Goal: Use online tool/utility: Utilize a website feature to perform a specific function

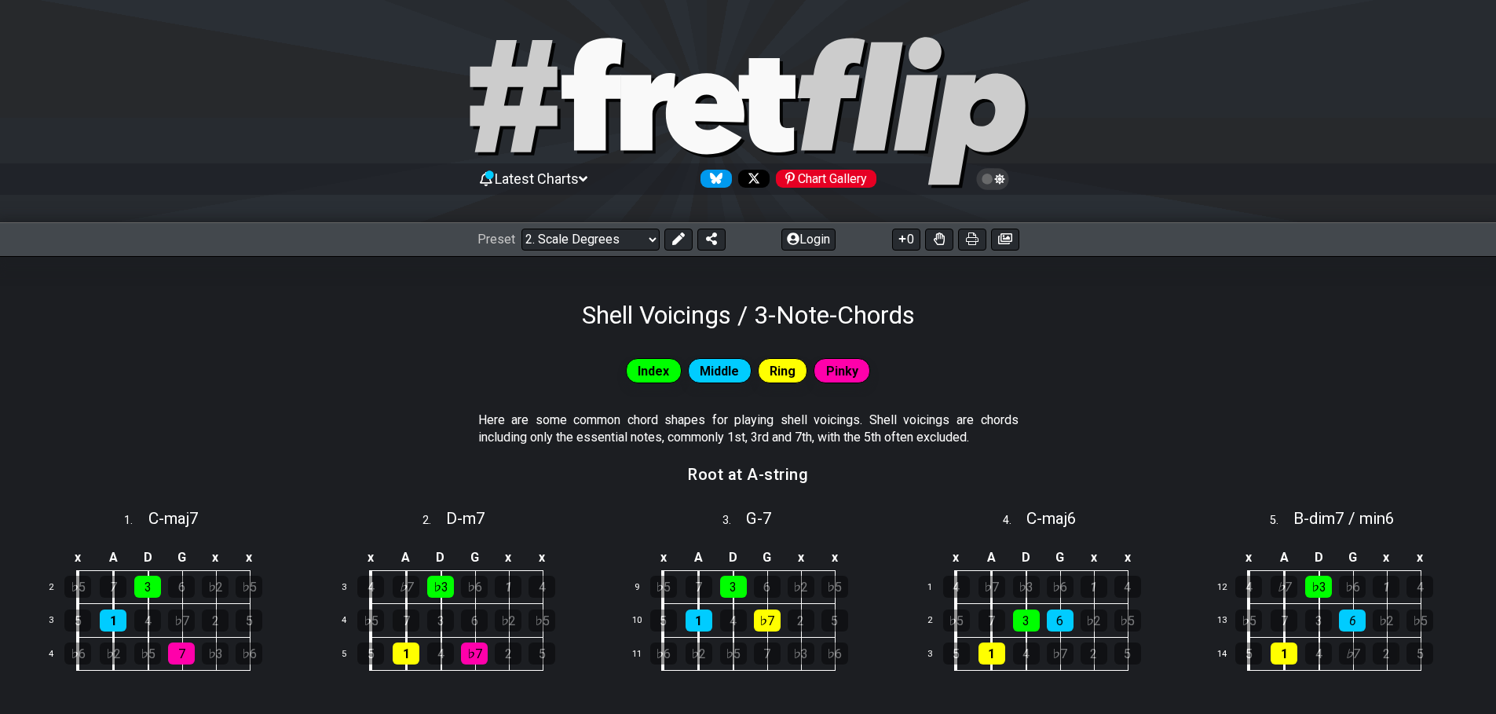
select select "/shell-voicings"
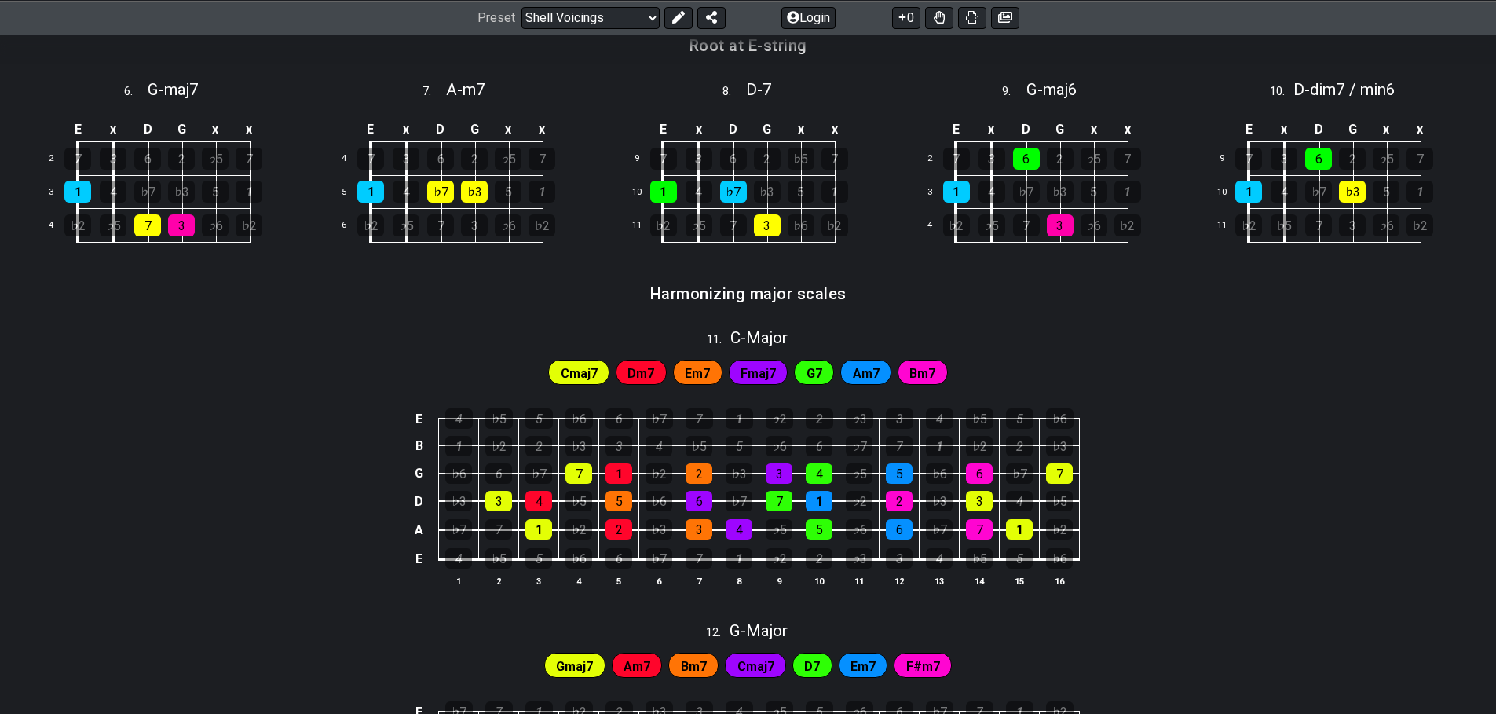
scroll to position [531, 0]
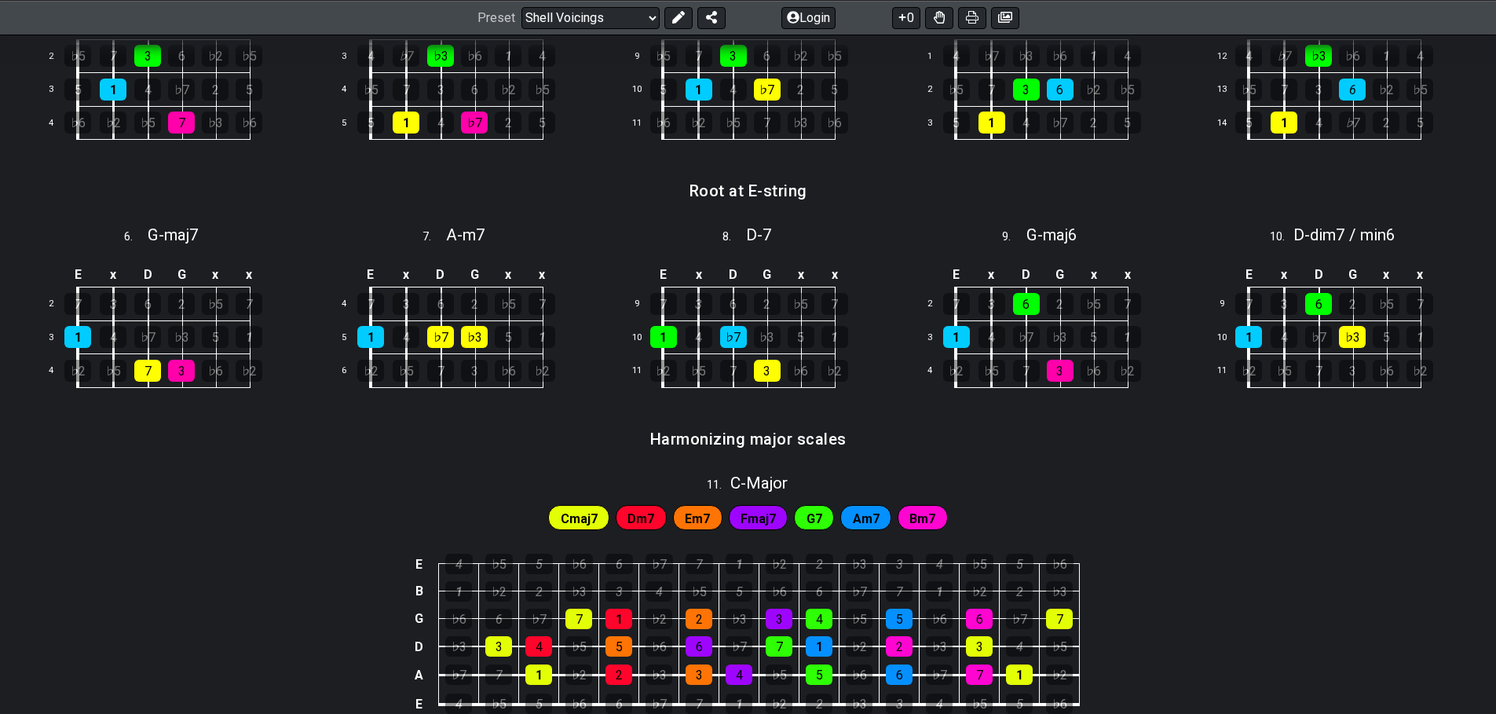
click at [724, 484] on span "11 ." at bounding box center [719, 485] width 24 height 17
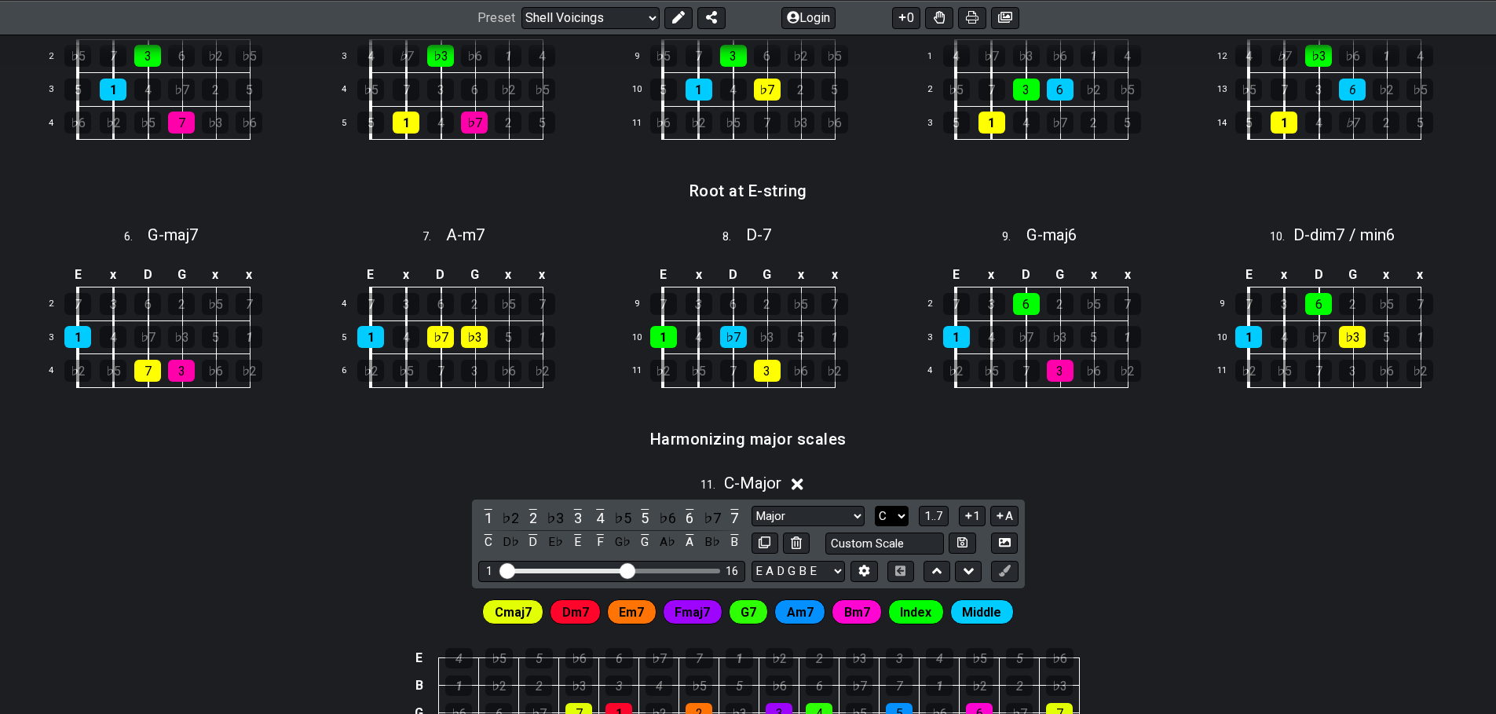
select select "A"
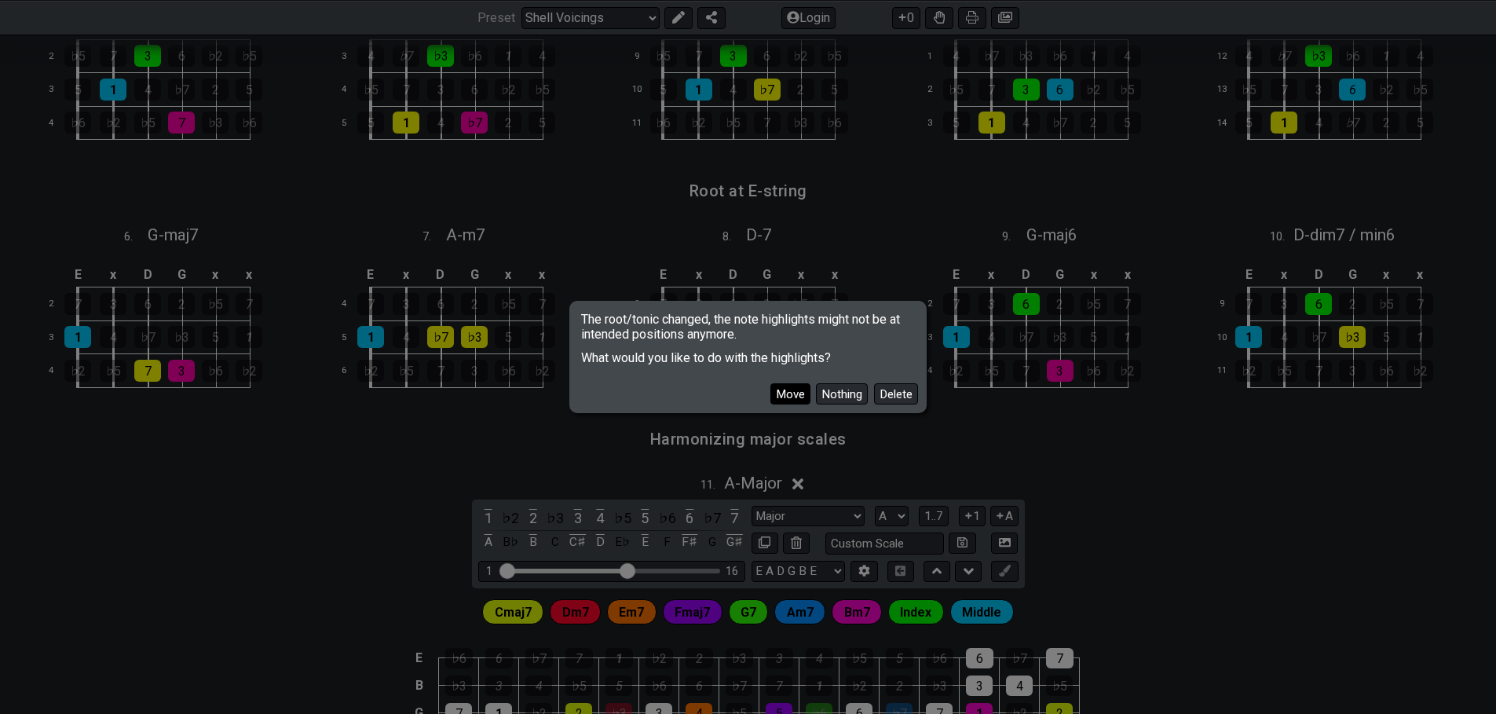
click at [788, 396] on button "Move" at bounding box center [790, 393] width 40 height 21
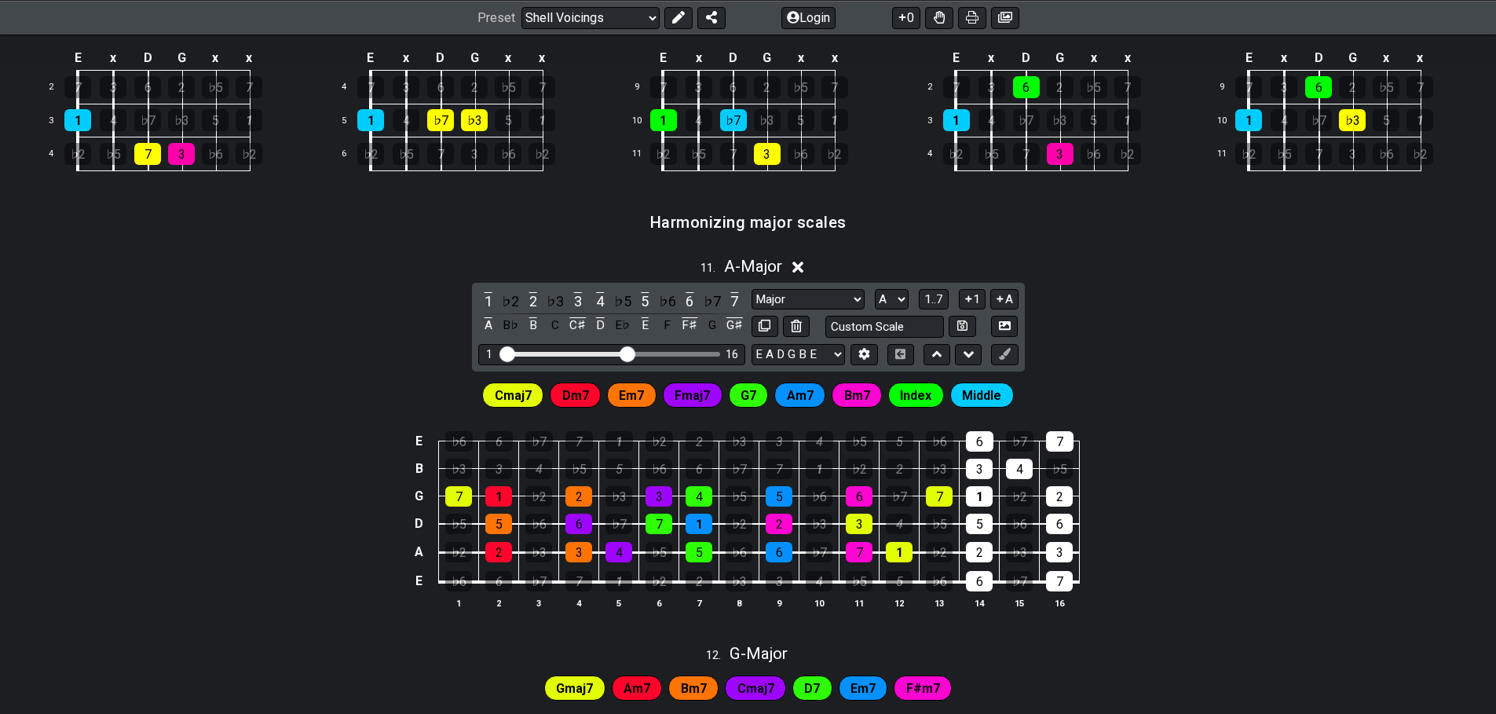
scroll to position [610, 0]
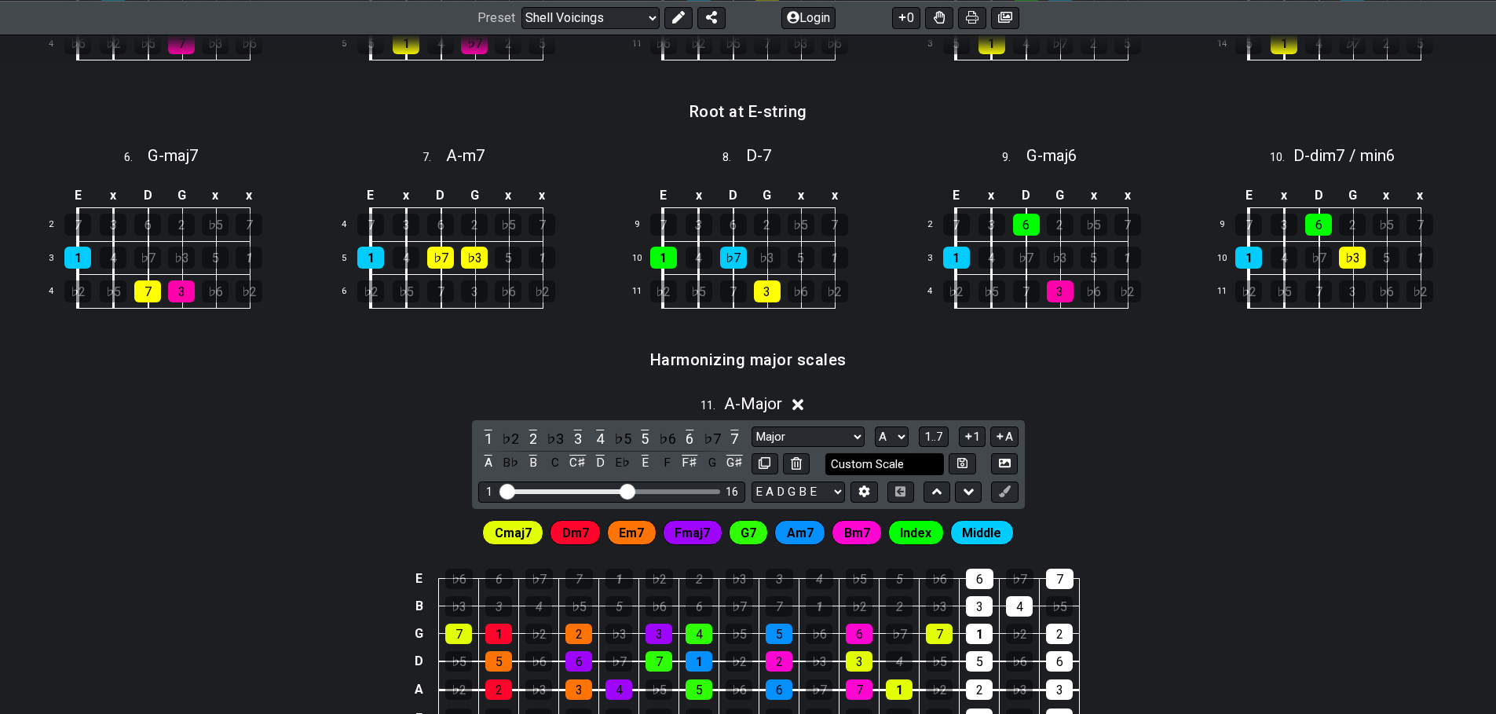
click at [923, 466] on input "Custom Scale" at bounding box center [884, 463] width 119 height 21
type input "Custom Scale"
click at [183, 429] on div "11 . A - Major 1 ♭2 2 ♭3 3 4 ♭5 5 ♭6 6 ♭7 7 A B♭ B C C♯ D E♭ E F F♯ G G♯ Major …" at bounding box center [748, 577] width 1496 height 384
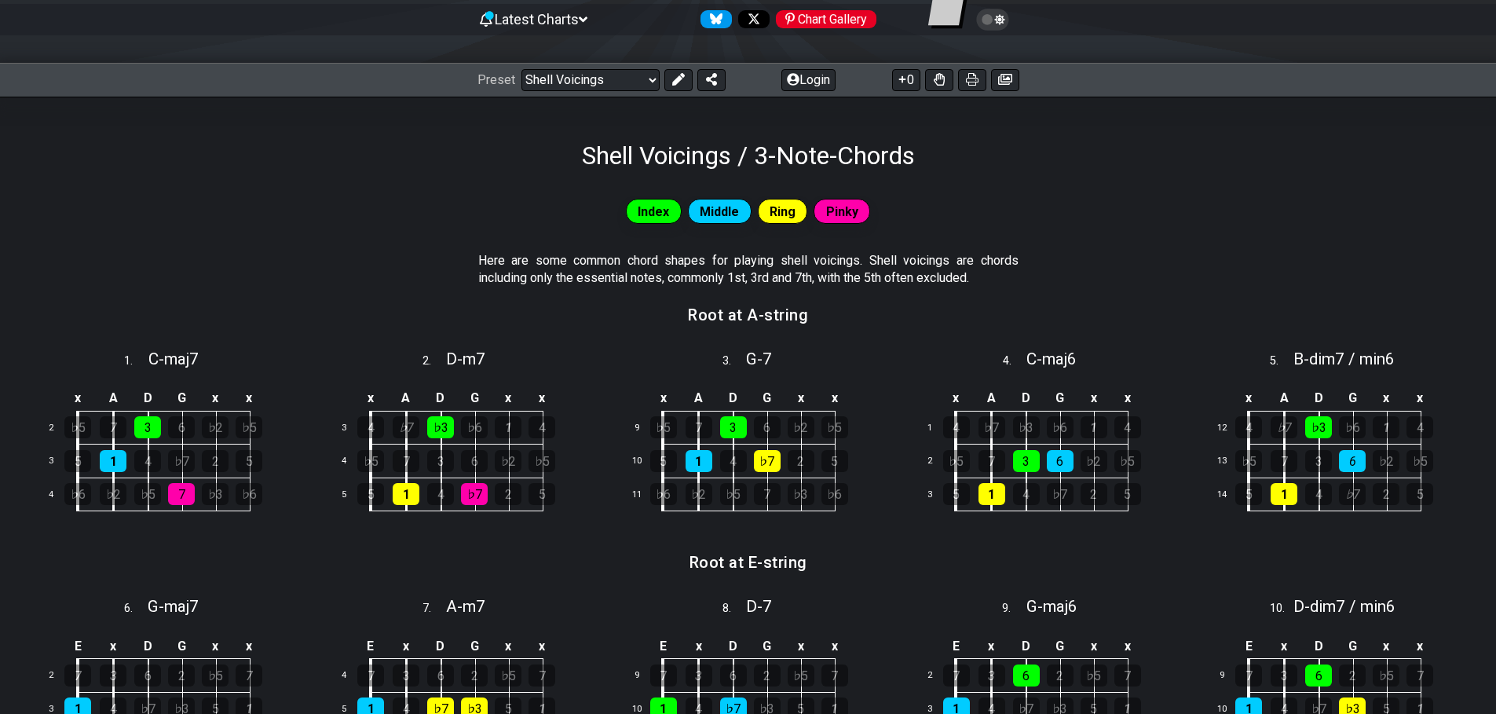
scroll to position [531, 0]
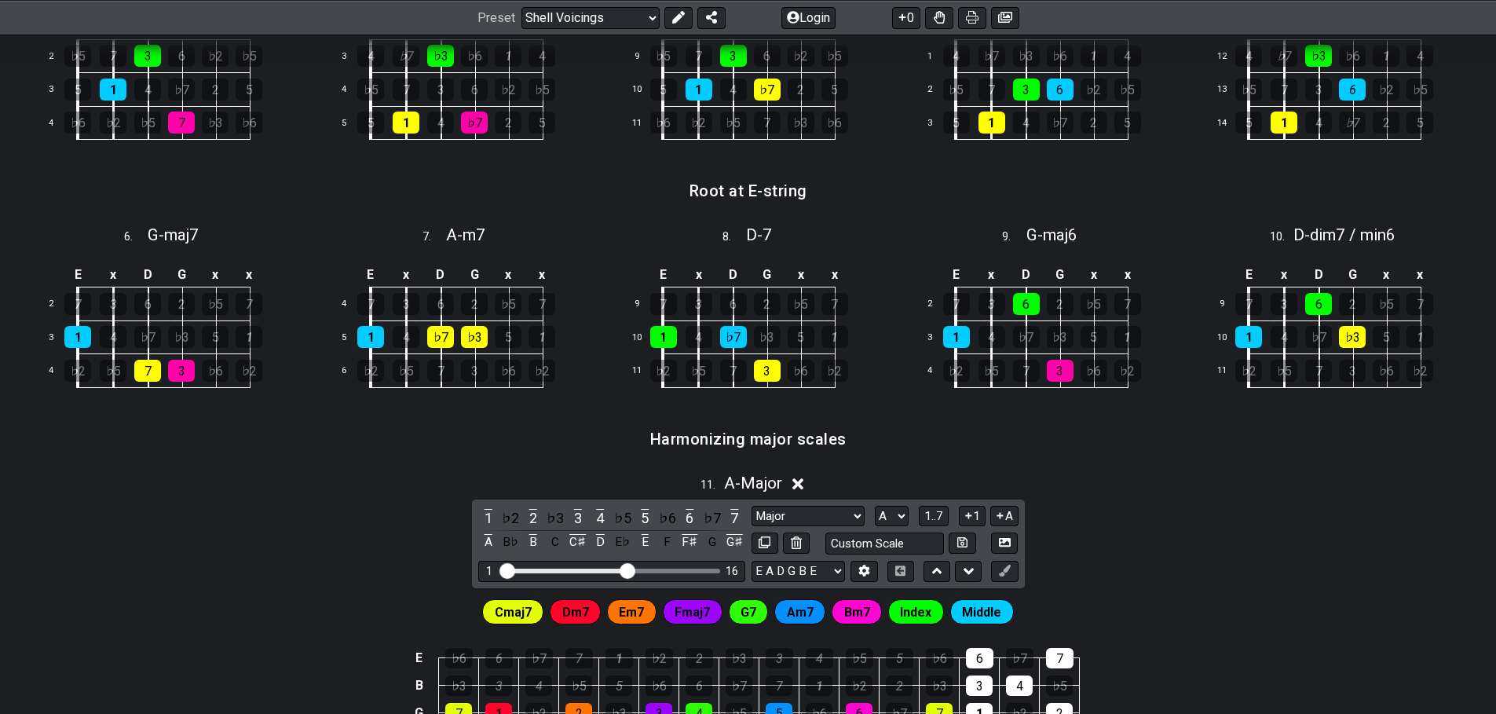
click at [759, 190] on h3 "Root at E-string" at bounding box center [748, 190] width 118 height 17
click at [746, 192] on h3 "Root at E-string" at bounding box center [748, 190] width 118 height 17
click at [754, 192] on h3 "Root at E-string" at bounding box center [748, 190] width 118 height 17
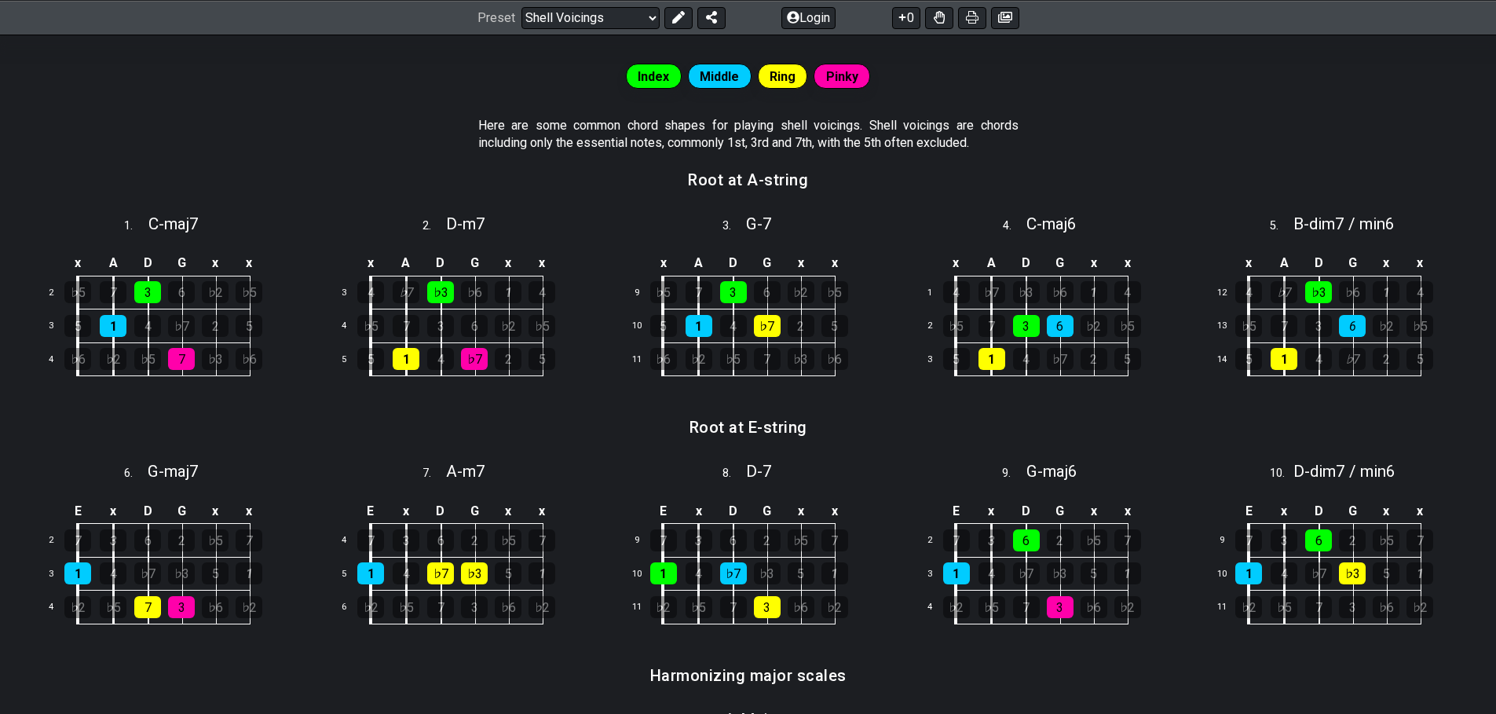
scroll to position [138, 0]
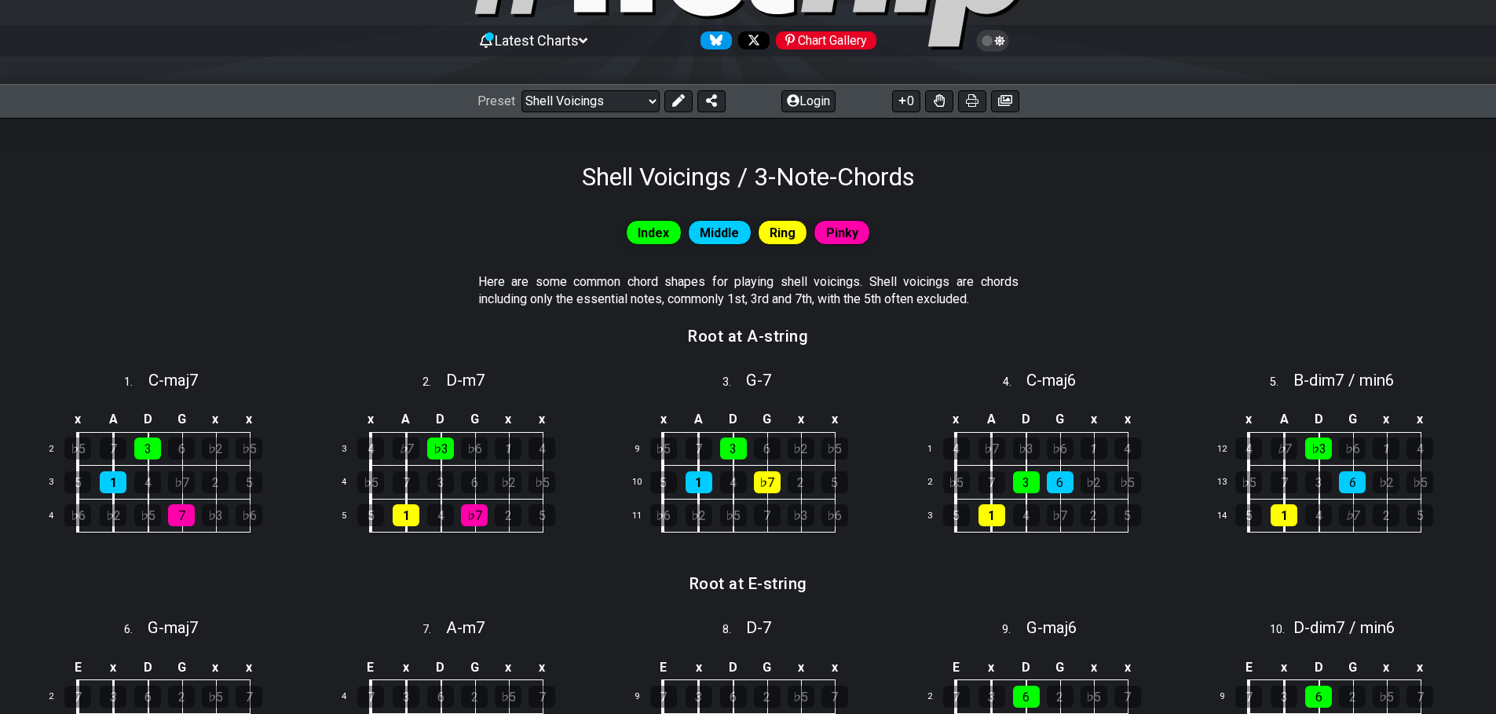
click at [749, 337] on h3 "Root at A-string" at bounding box center [748, 335] width 120 height 17
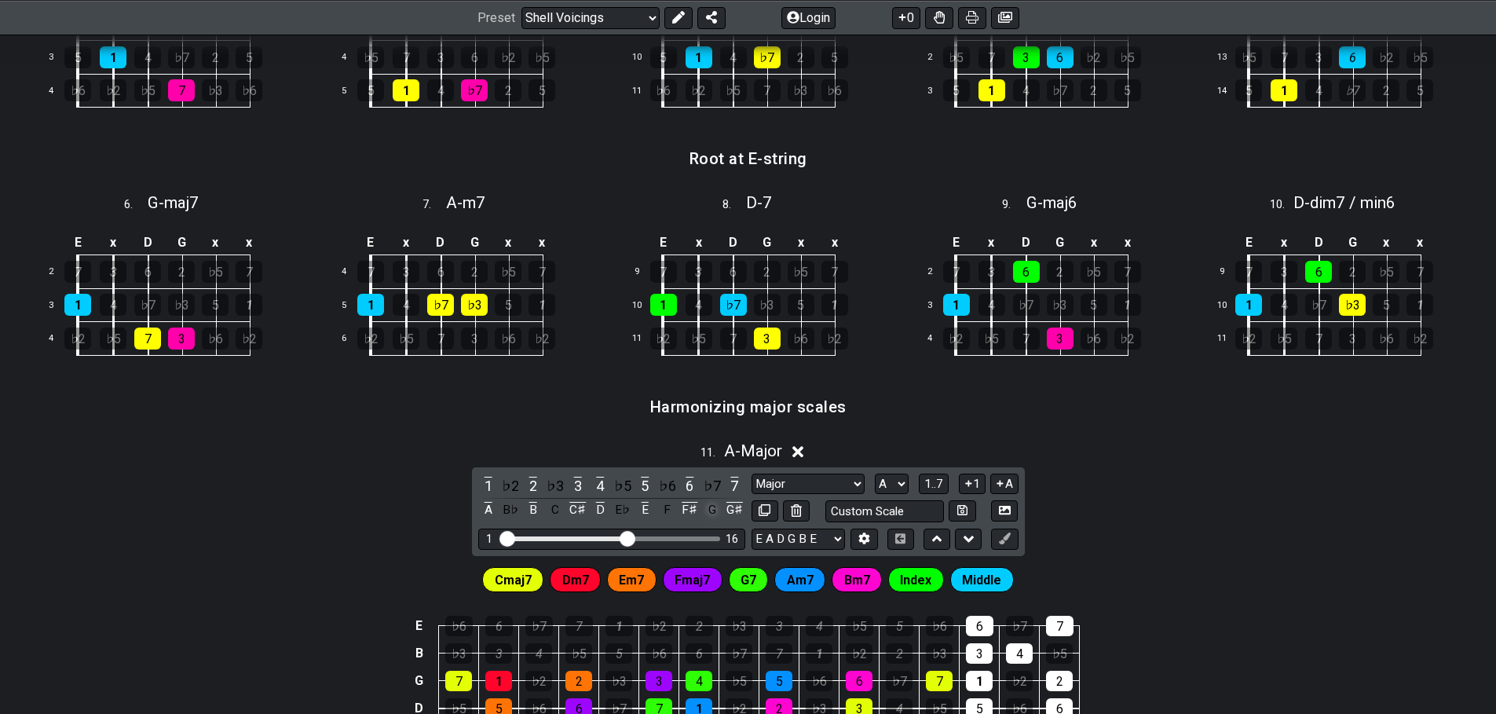
scroll to position [767, 0]
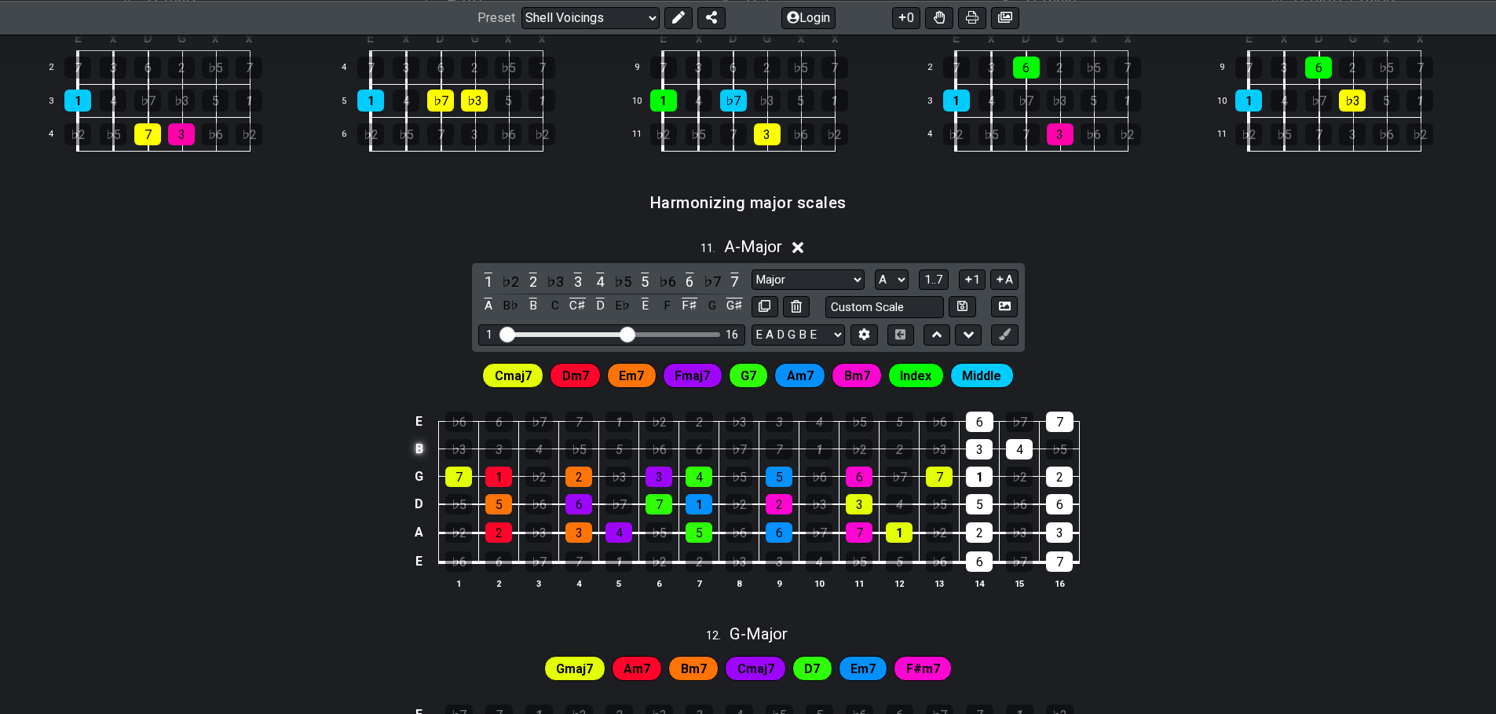
click at [422, 446] on td "B" at bounding box center [419, 448] width 19 height 27
click at [418, 451] on td "x" at bounding box center [419, 448] width 19 height 27
click at [414, 450] on td "o" at bounding box center [419, 448] width 19 height 27
click at [416, 448] on td at bounding box center [419, 448] width 19 height 27
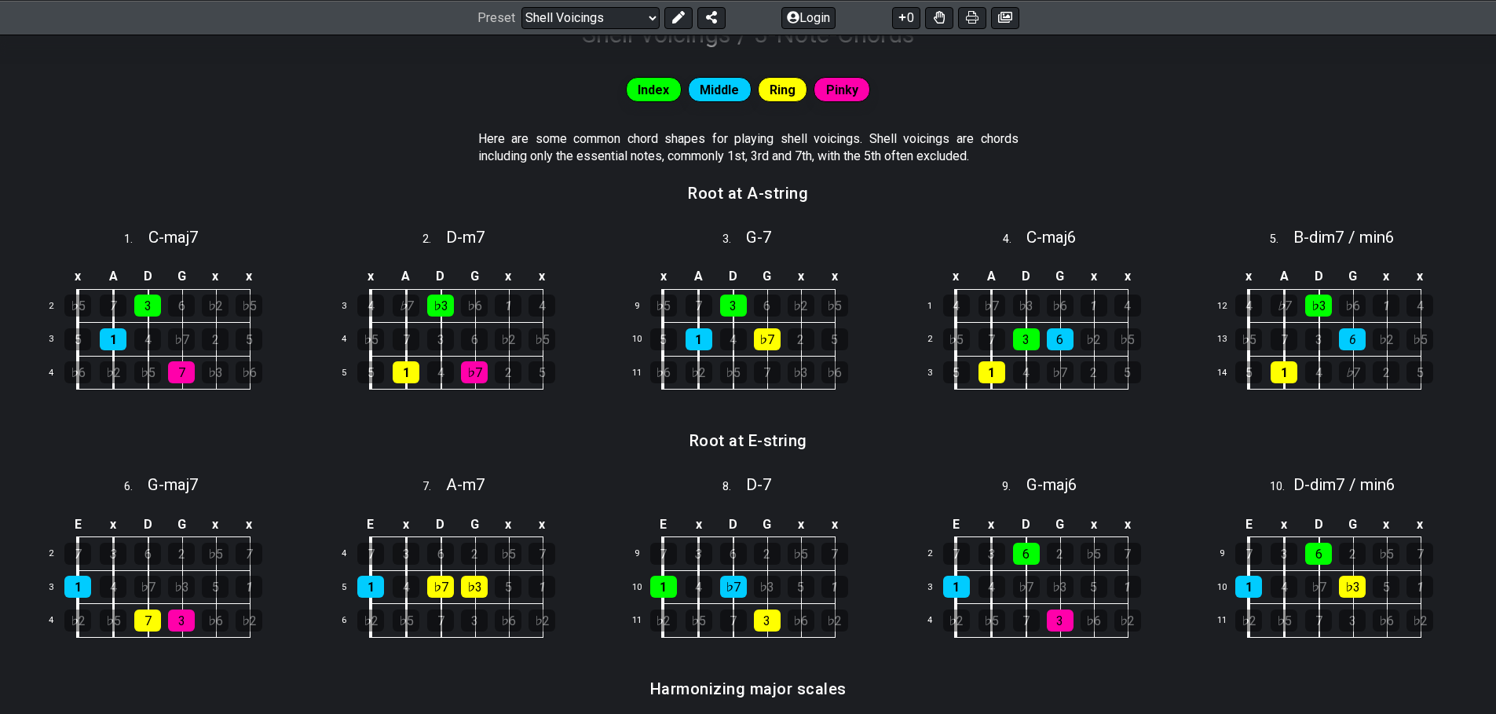
scroll to position [0, 0]
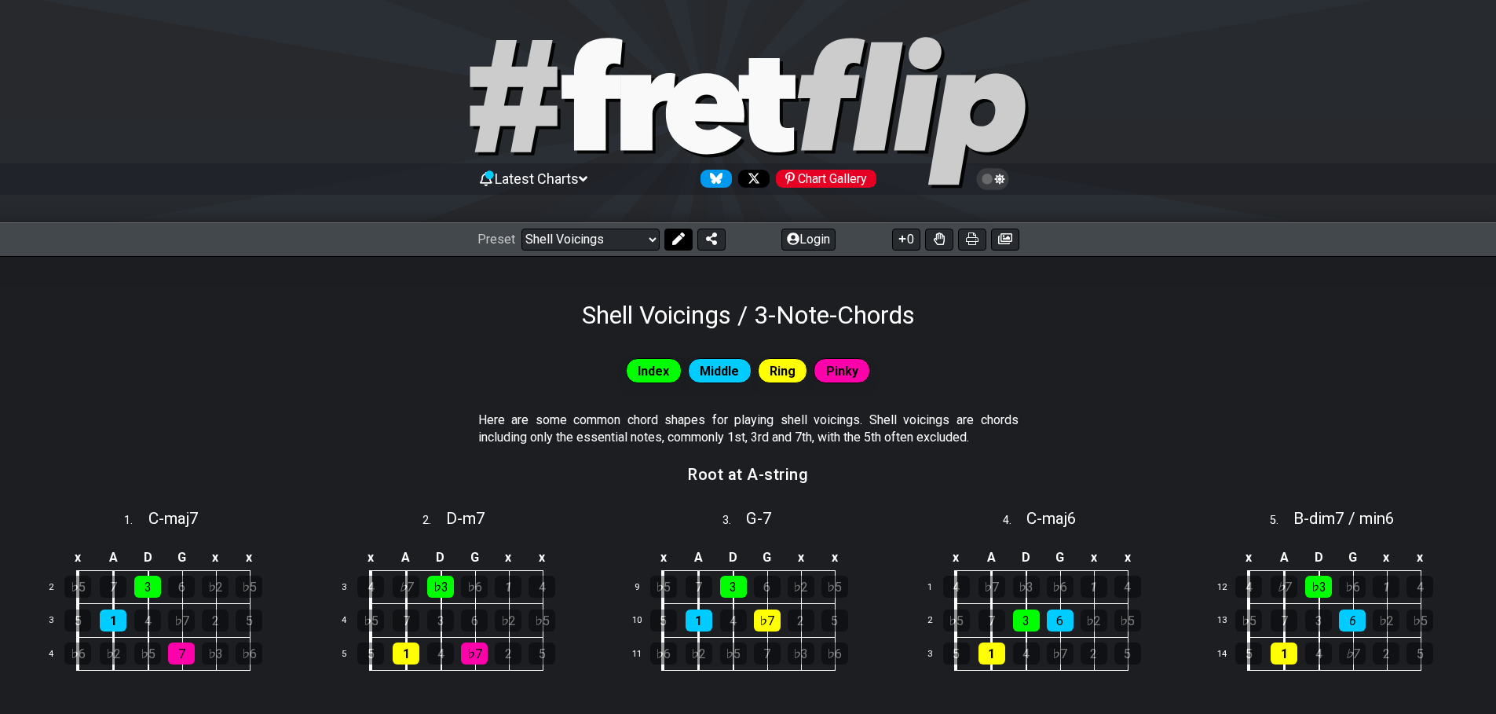
click at [672, 240] on icon at bounding box center [678, 238] width 13 height 13
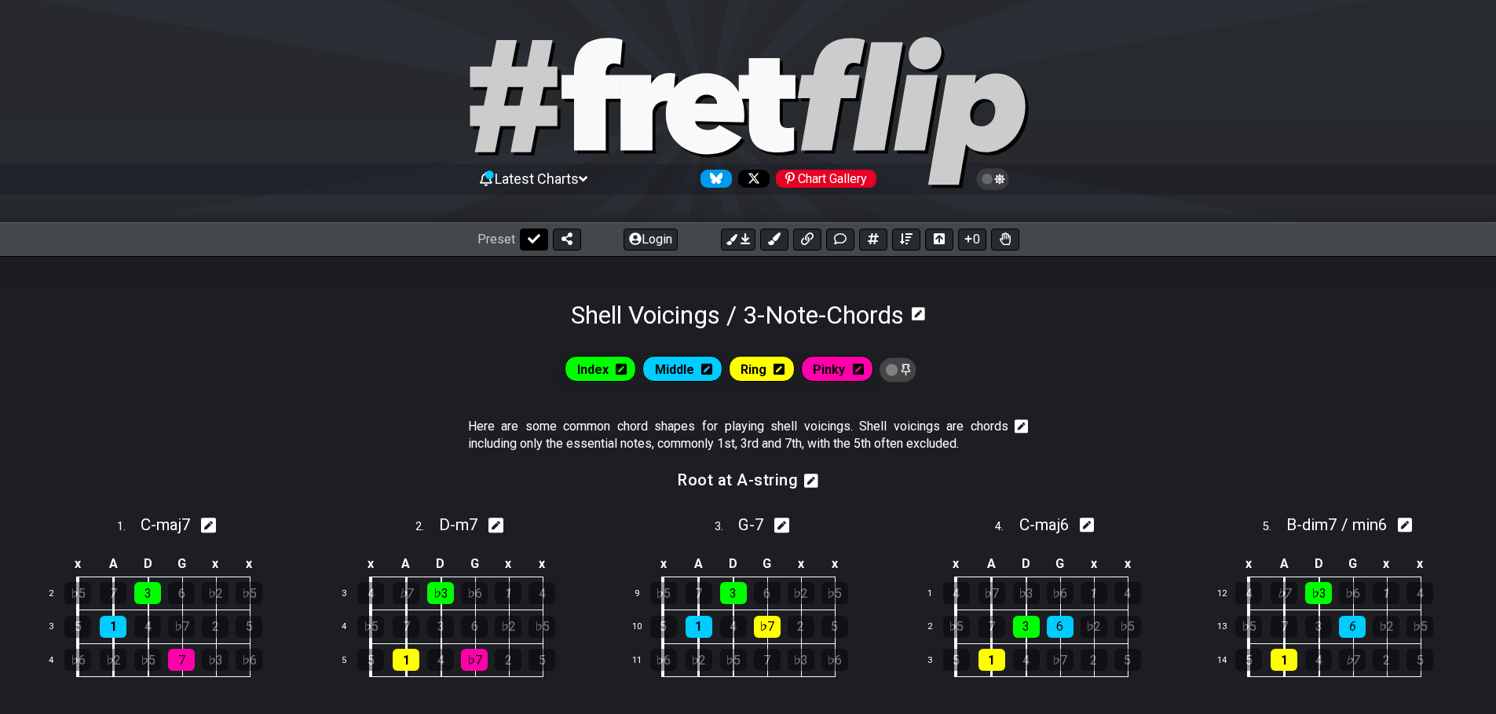
click at [531, 241] on icon at bounding box center [534, 238] width 13 height 9
select select "/shell-voicings"
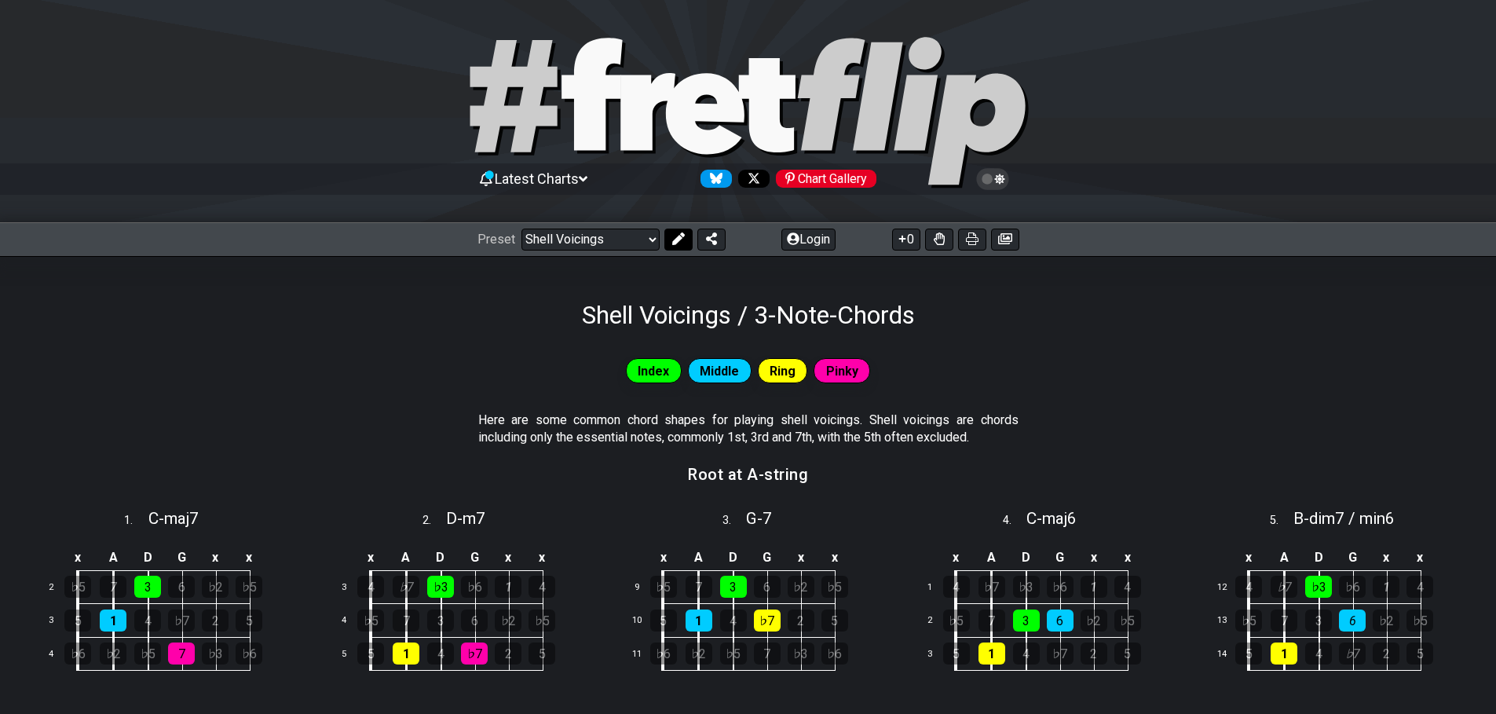
click at [676, 242] on icon at bounding box center [677, 238] width 13 height 13
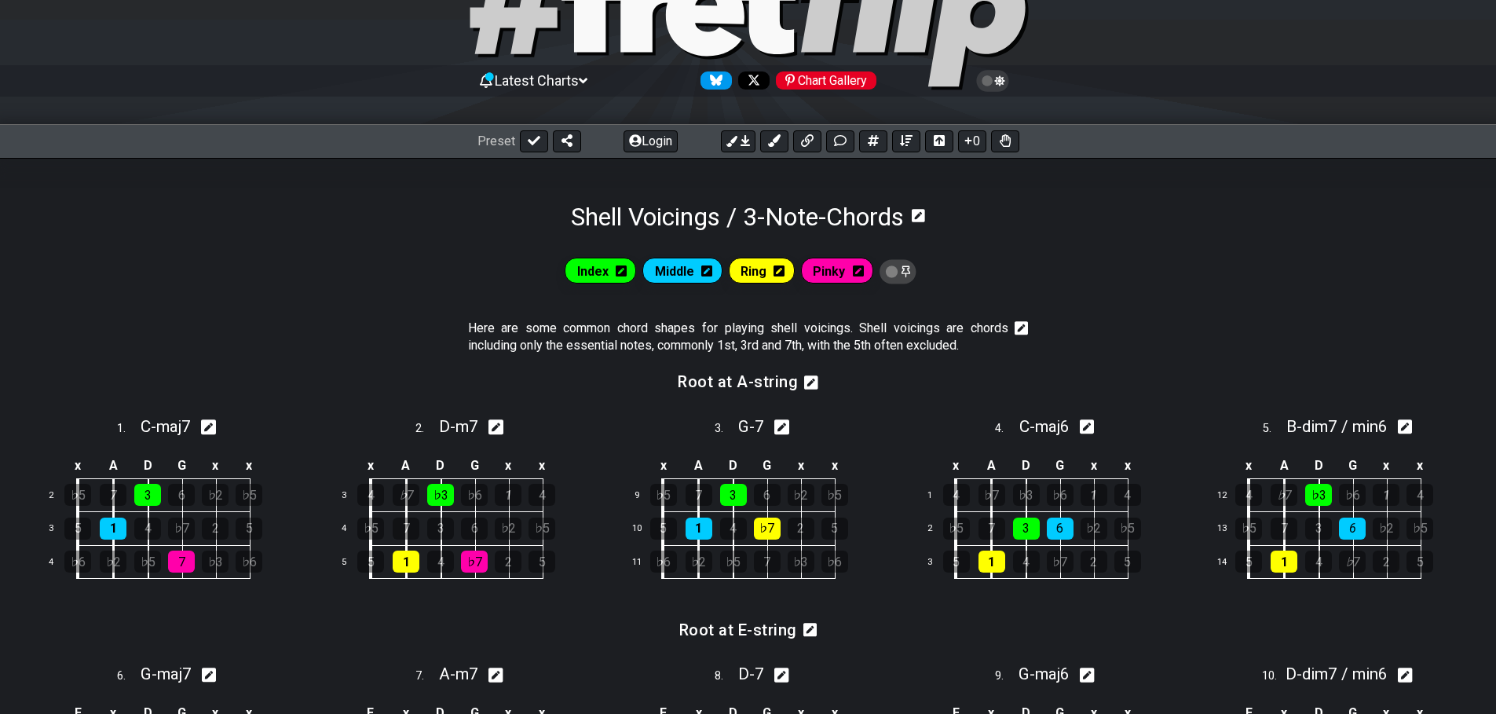
scroll to position [157, 0]
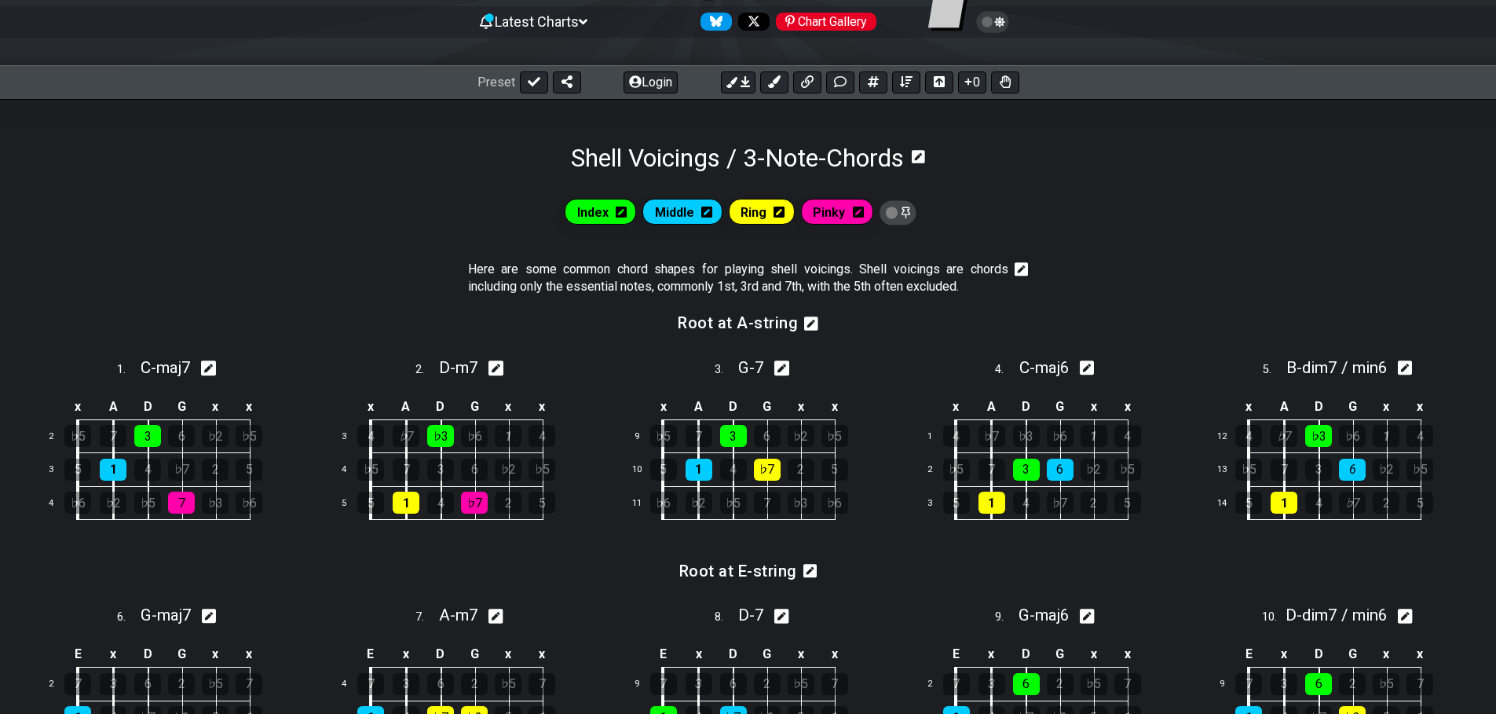
click at [806, 324] on icon at bounding box center [811, 323] width 14 height 14
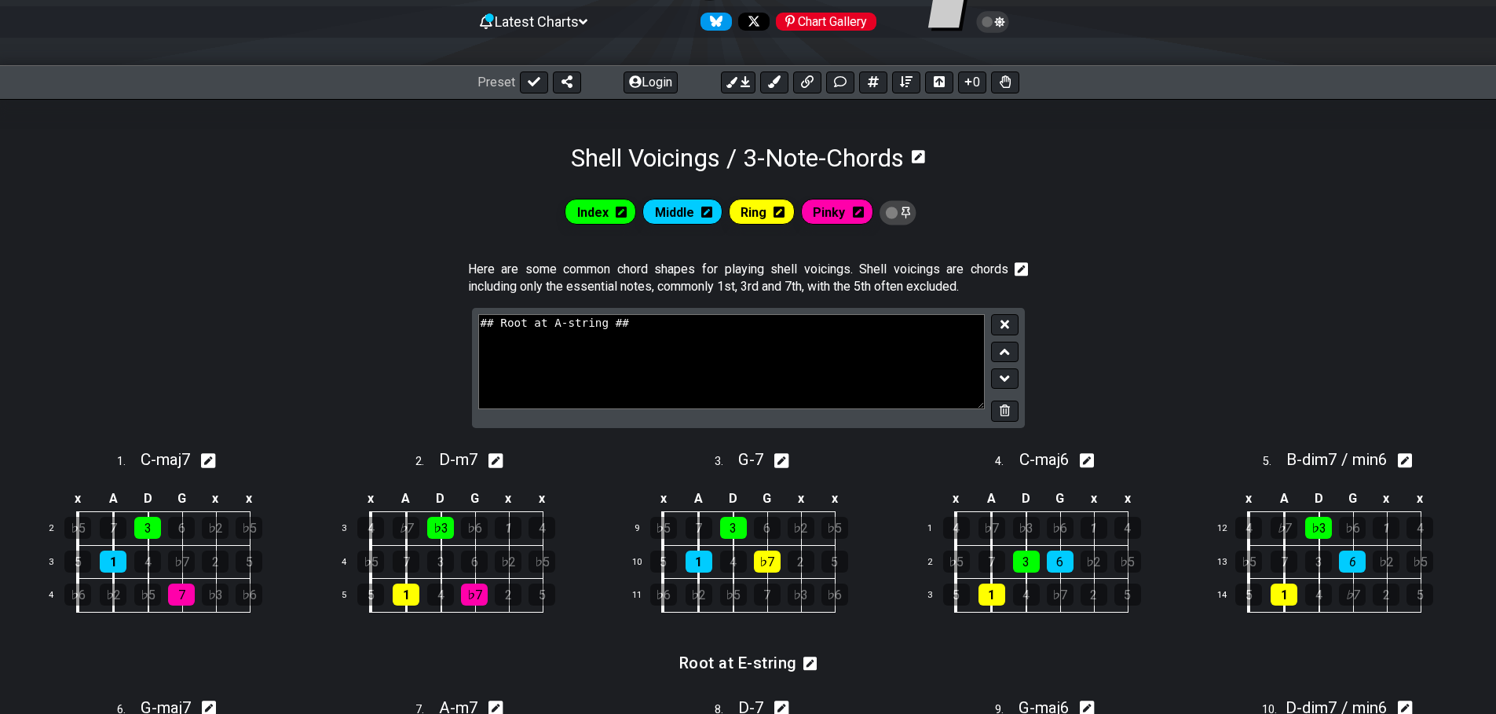
click at [553, 321] on textarea "## Root at A-string ##" at bounding box center [731, 361] width 507 height 94
type textarea "## Root at D-string ##"
click at [1083, 336] on section "## Root at D-string ##" at bounding box center [748, 374] width 1496 height 133
click at [1005, 325] on icon at bounding box center [1004, 324] width 8 height 8
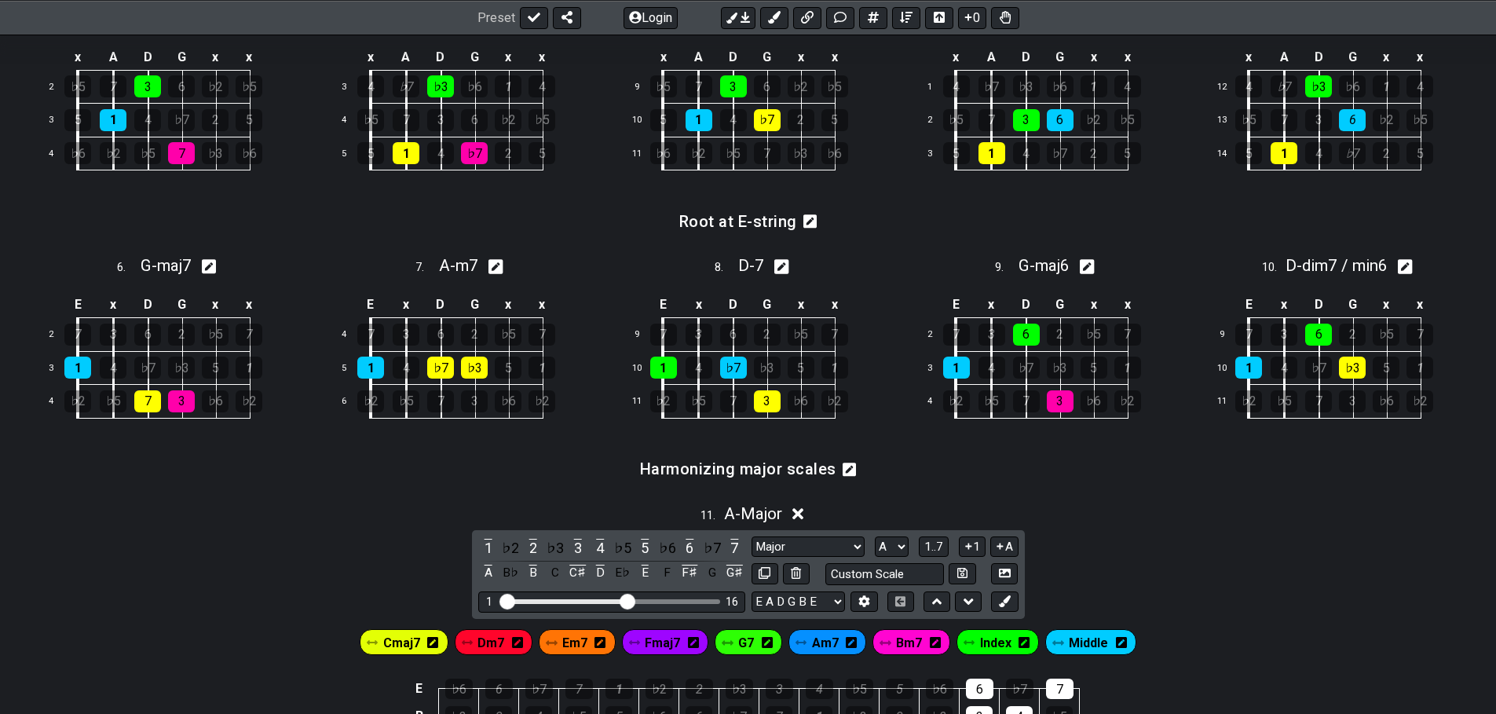
scroll to position [314, 0]
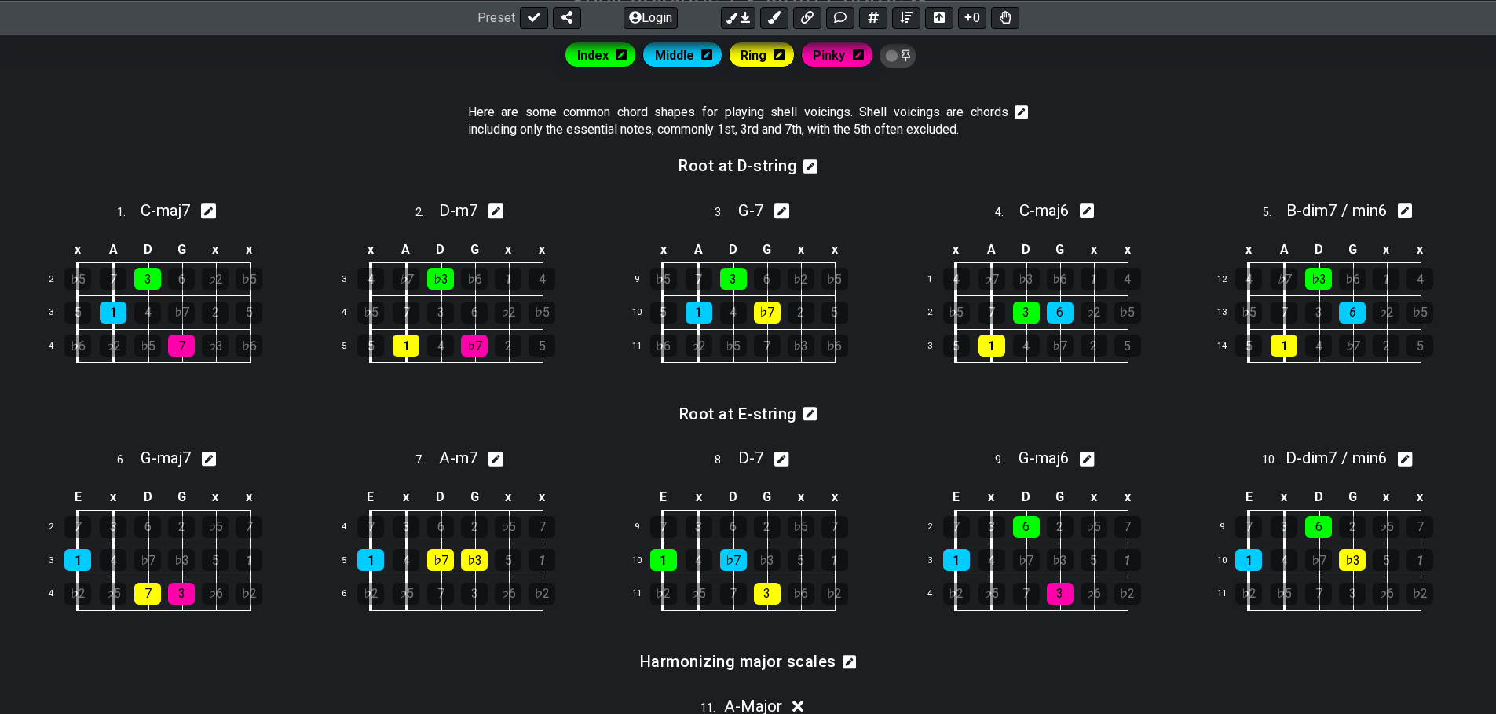
click at [806, 411] on icon at bounding box center [810, 415] width 14 height 14
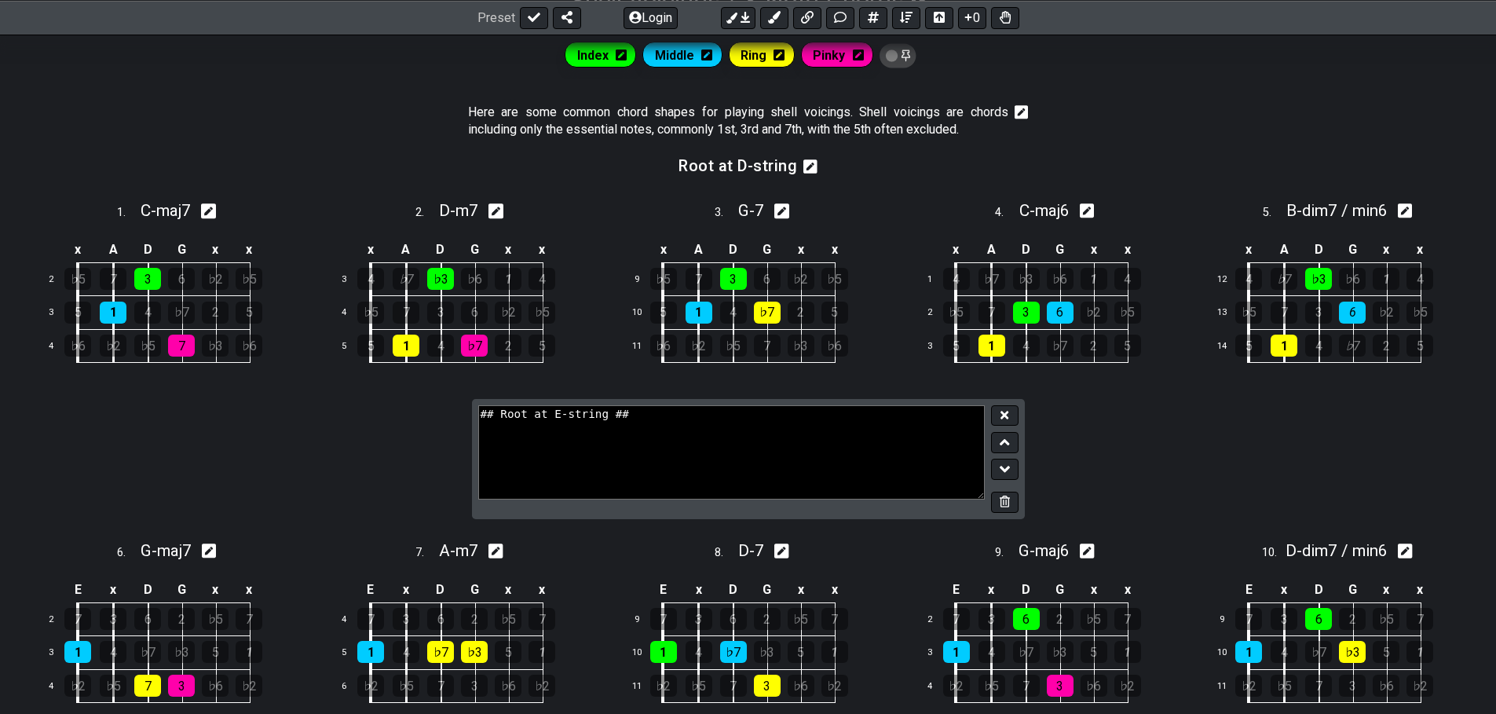
click at [555, 414] on textarea "## Root at E-string ##" at bounding box center [731, 452] width 507 height 94
type textarea "## Root at B-string ##"
click at [1010, 410] on button at bounding box center [1004, 415] width 27 height 21
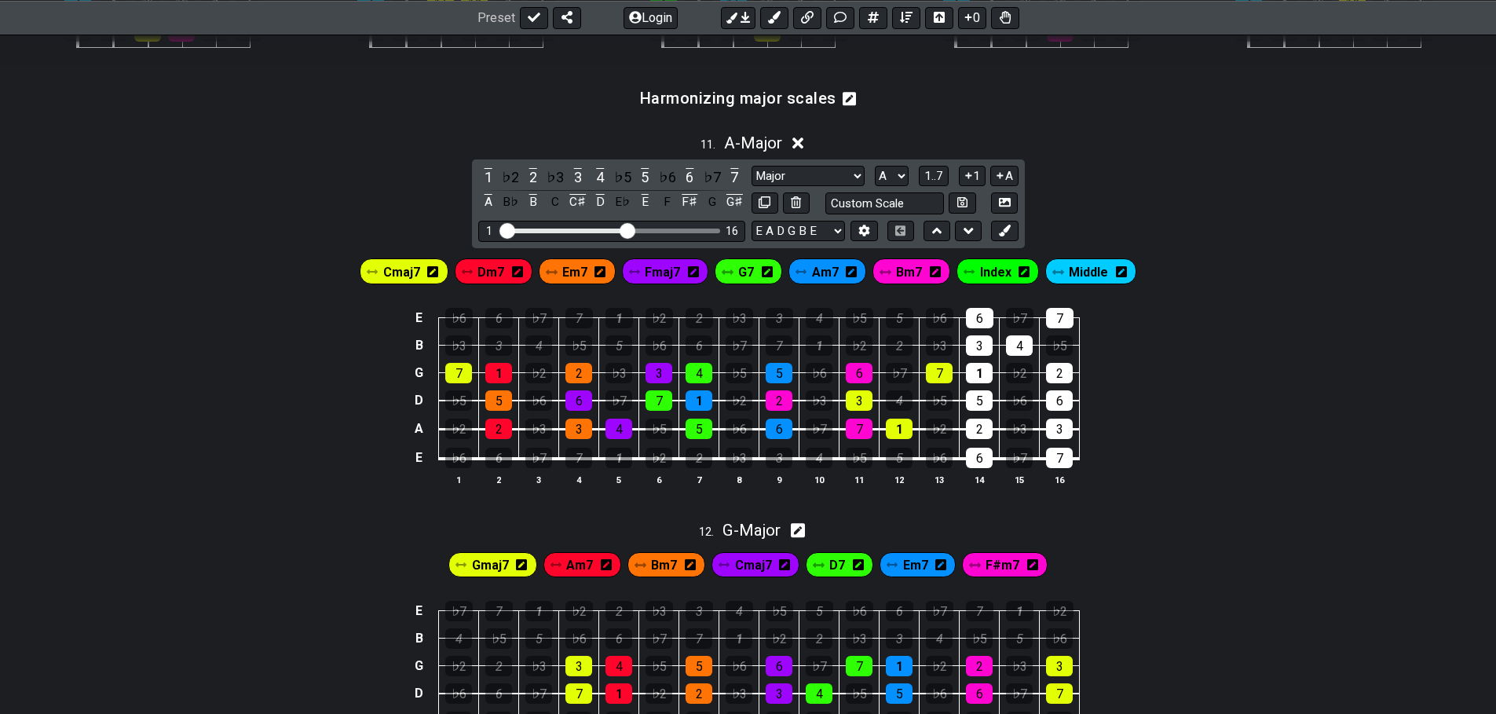
scroll to position [638, 0]
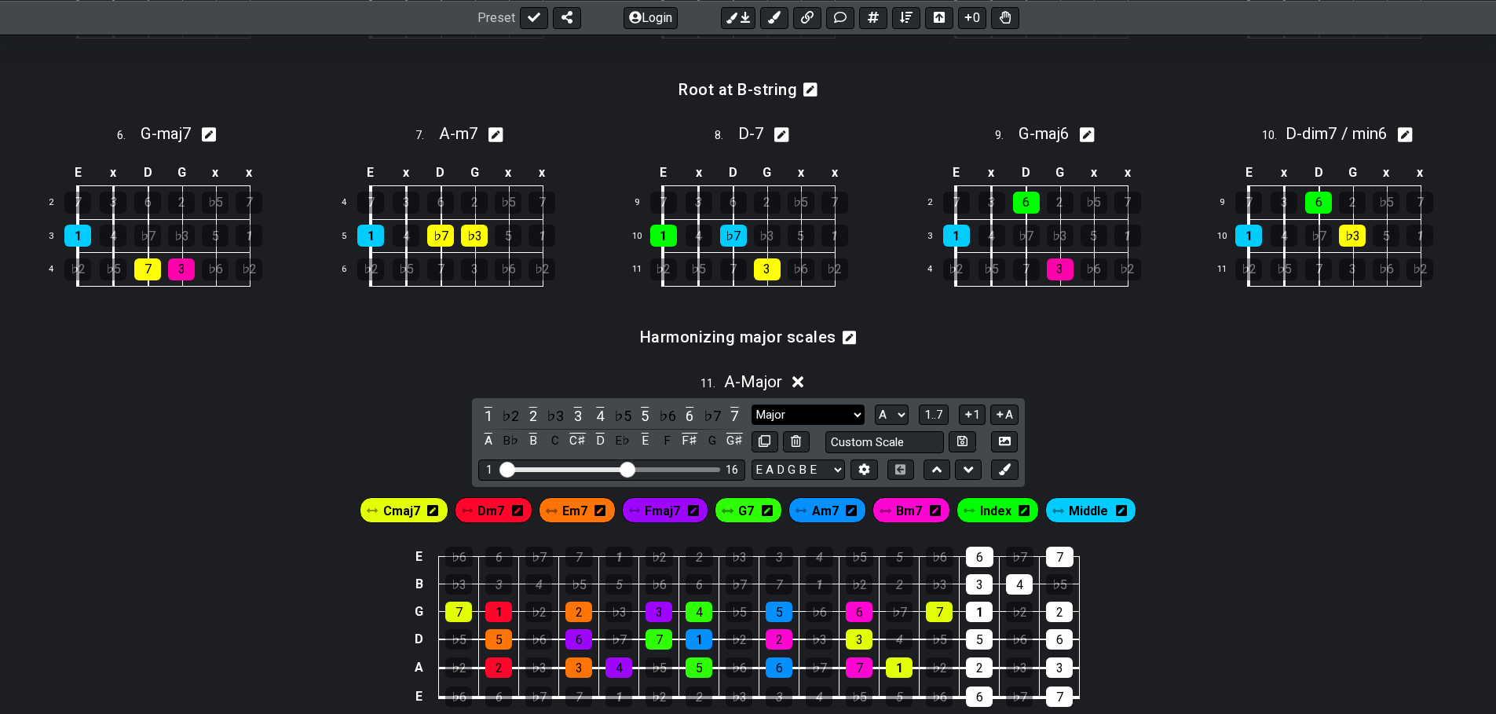
select select "Minor Blues"
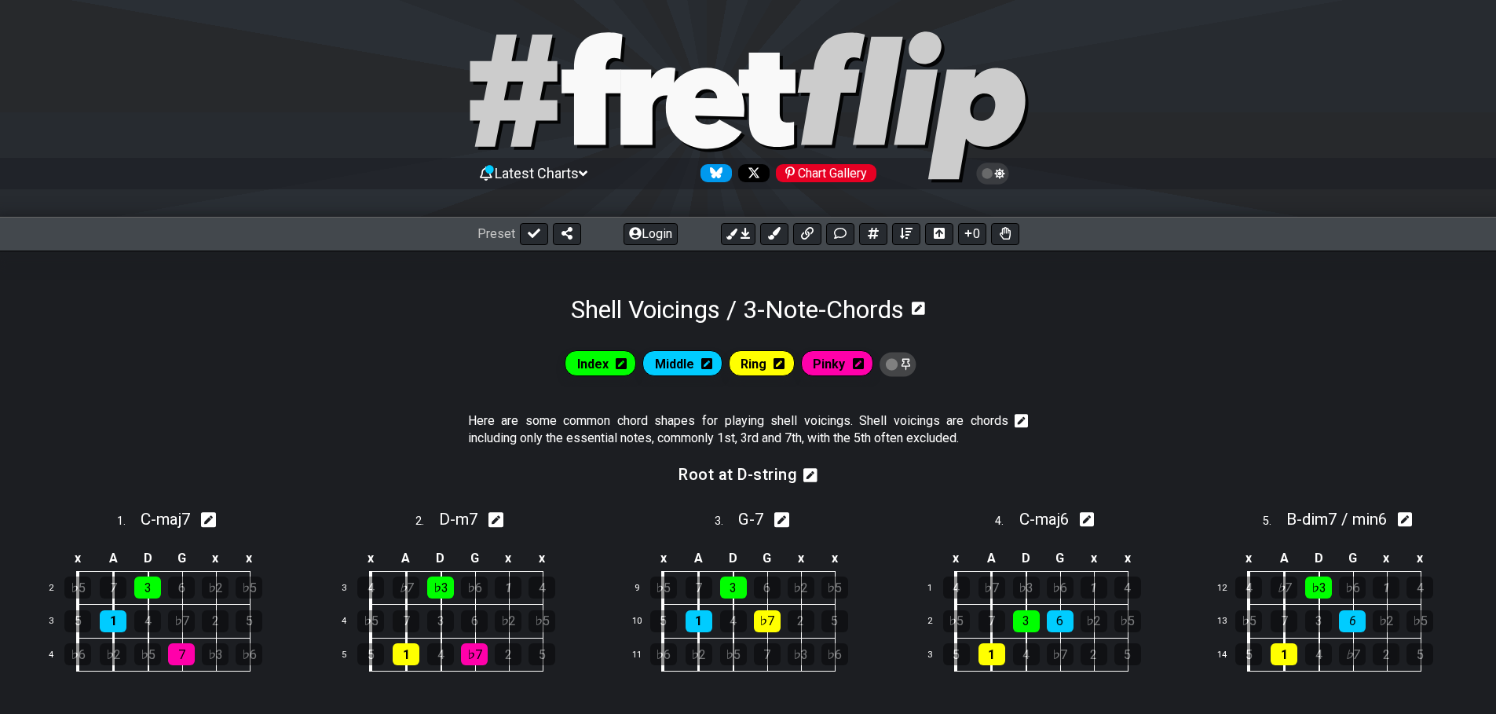
scroll to position [0, 0]
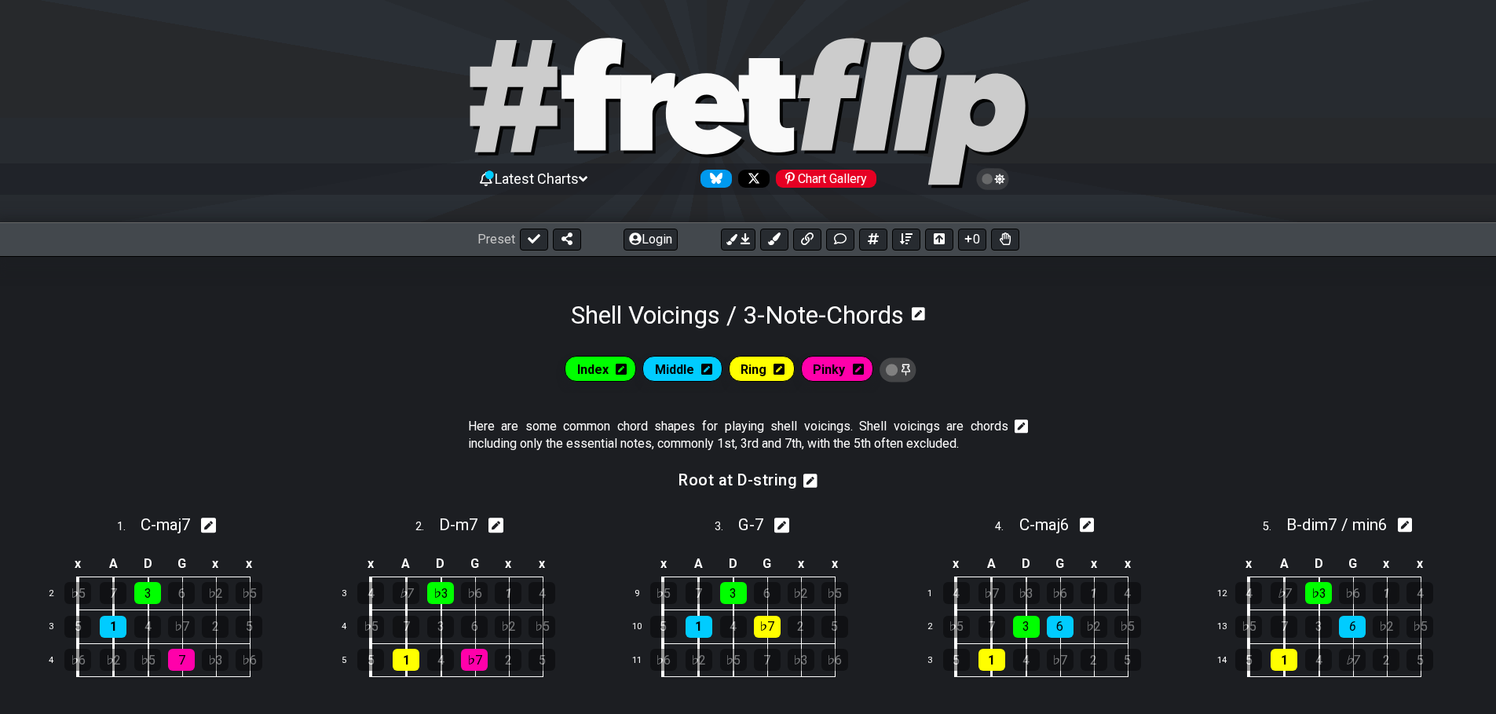
click at [587, 174] on icon at bounding box center [583, 179] width 9 height 14
